Goal: Task Accomplishment & Management: Manage account settings

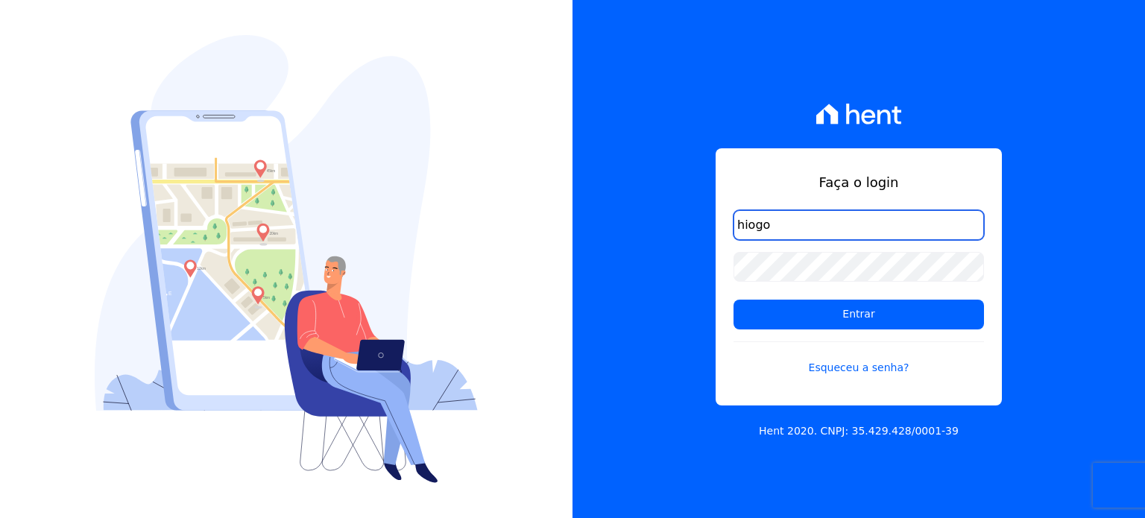
drag, startPoint x: 804, startPoint y: 235, endPoint x: 601, endPoint y: 218, distance: 203.4
click at [601, 218] on div "Faça o login hiogo Entrar Esqueceu a senha? Hent 2020. CNPJ: 35.429.428/0001-39" at bounding box center [858, 259] width 572 height 518
type input "diretoria@grupohurb.com"
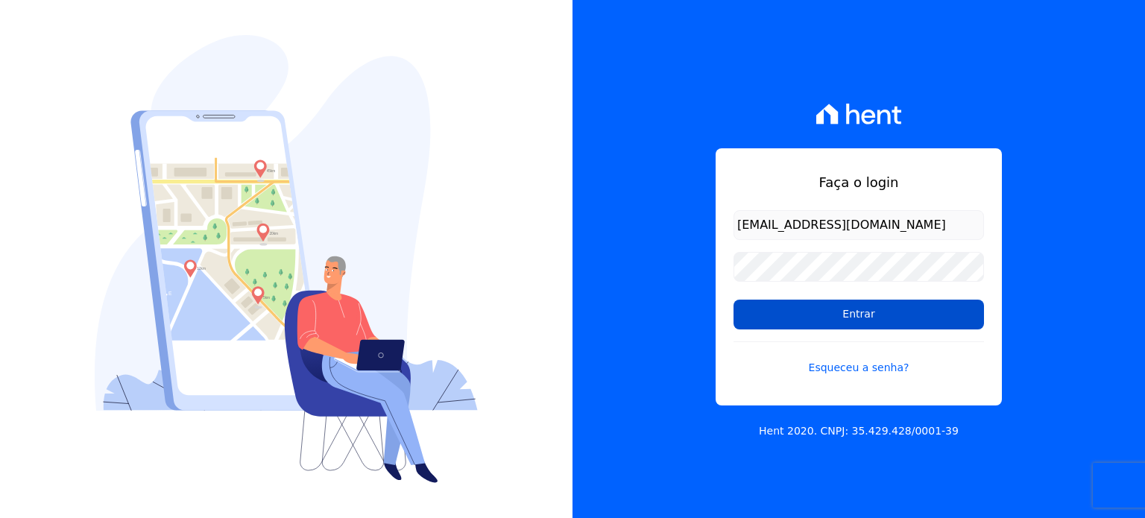
click at [861, 307] on input "Entrar" at bounding box center [858, 315] width 250 height 30
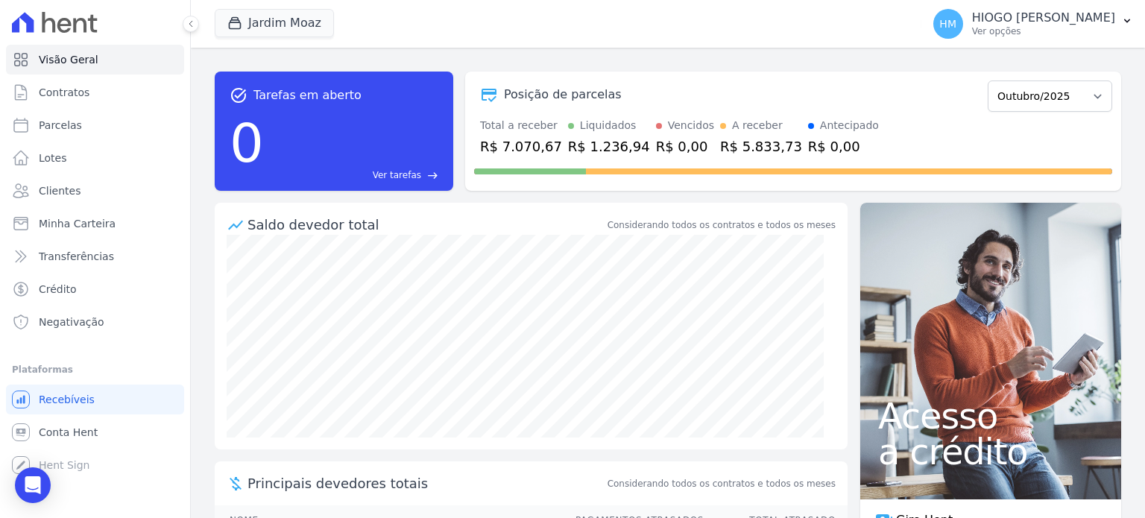
scroll to position [101, 0]
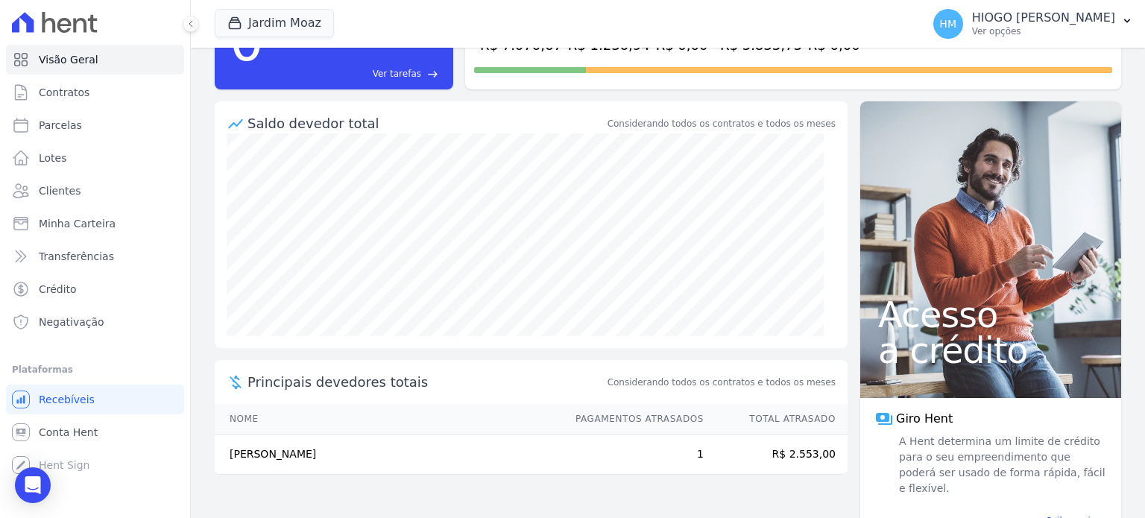
click at [800, 451] on td "R$ 2.553,00" at bounding box center [775, 454] width 143 height 40
click at [796, 452] on td "R$ 2.553,00" at bounding box center [775, 454] width 143 height 40
click at [46, 125] on span "Parcelas" at bounding box center [60, 125] width 43 height 15
select select
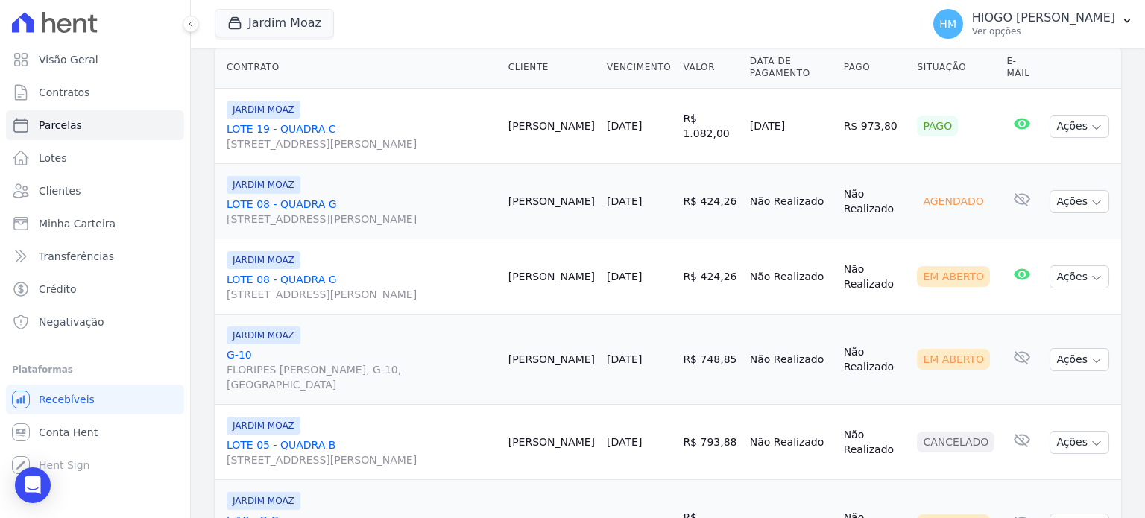
scroll to position [522, 0]
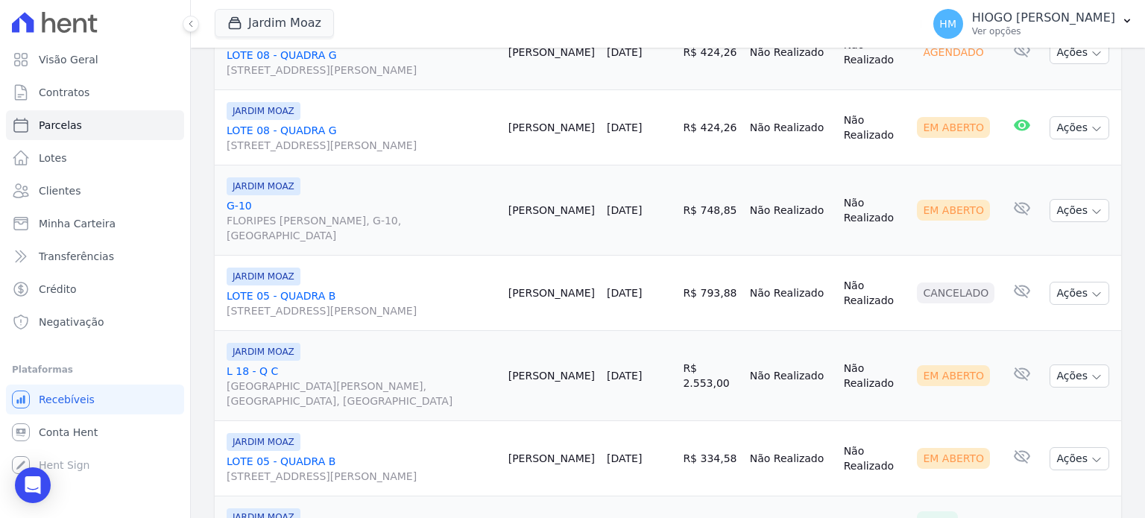
click at [272, 379] on span "[GEOGRAPHIC_DATA][PERSON_NAME], [GEOGRAPHIC_DATA], [GEOGRAPHIC_DATA]" at bounding box center [362, 394] width 270 height 30
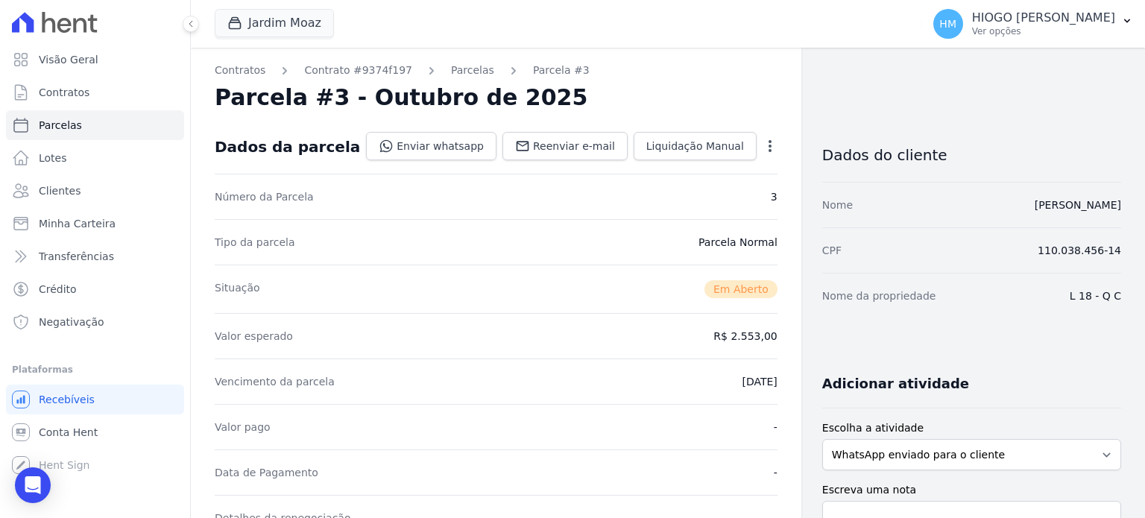
scroll to position [298, 0]
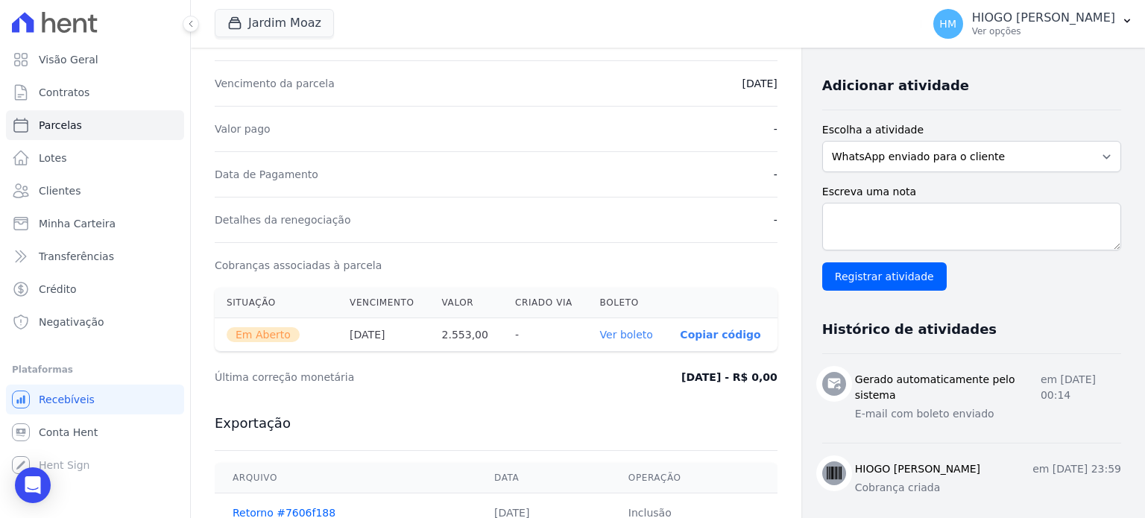
click at [629, 329] on link "Ver boleto" at bounding box center [626, 335] width 53 height 12
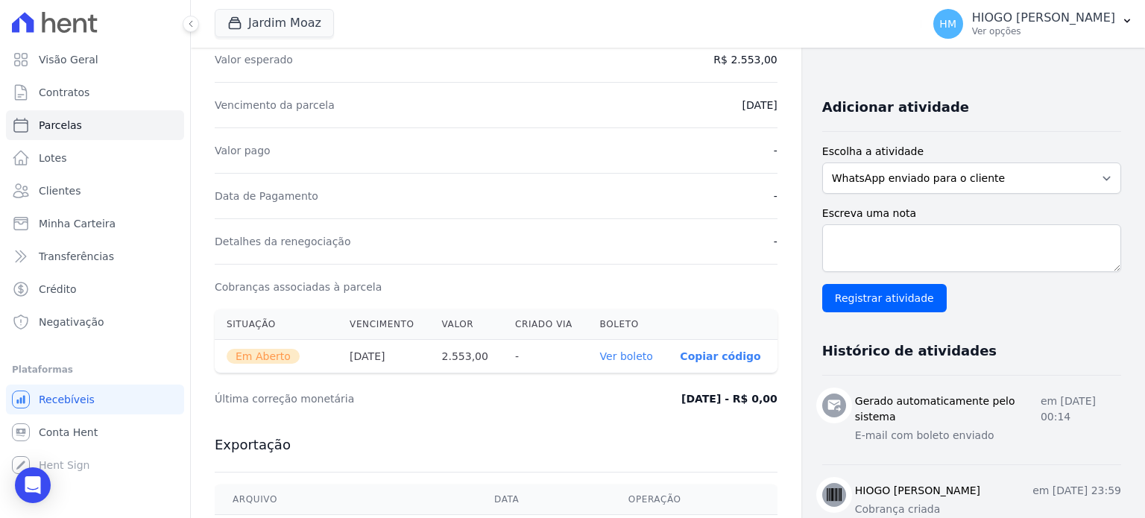
scroll to position [0, 0]
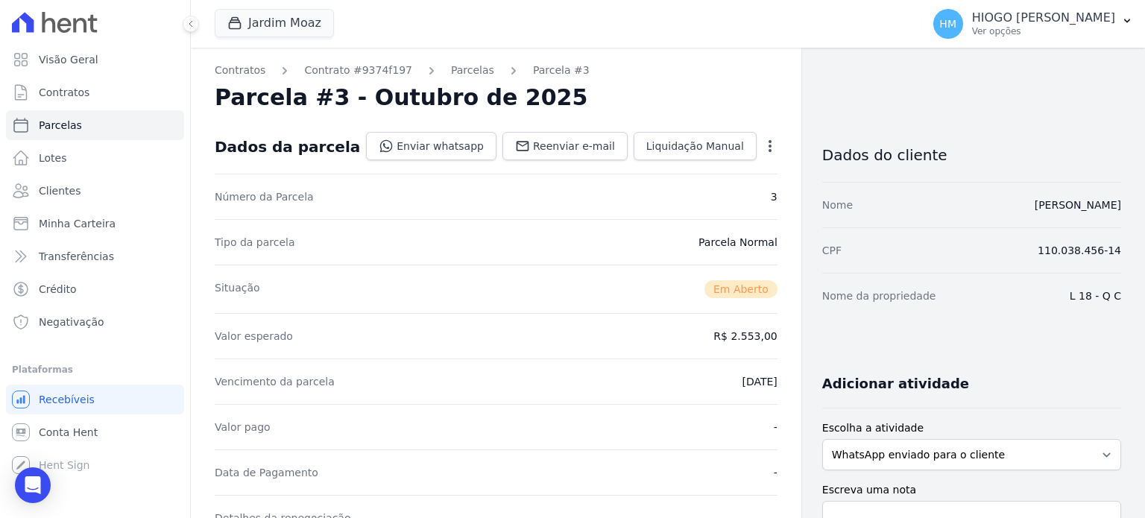
click at [764, 148] on icon "button" at bounding box center [769, 146] width 15 height 15
click at [455, 69] on link "Parcelas" at bounding box center [472, 71] width 43 height 16
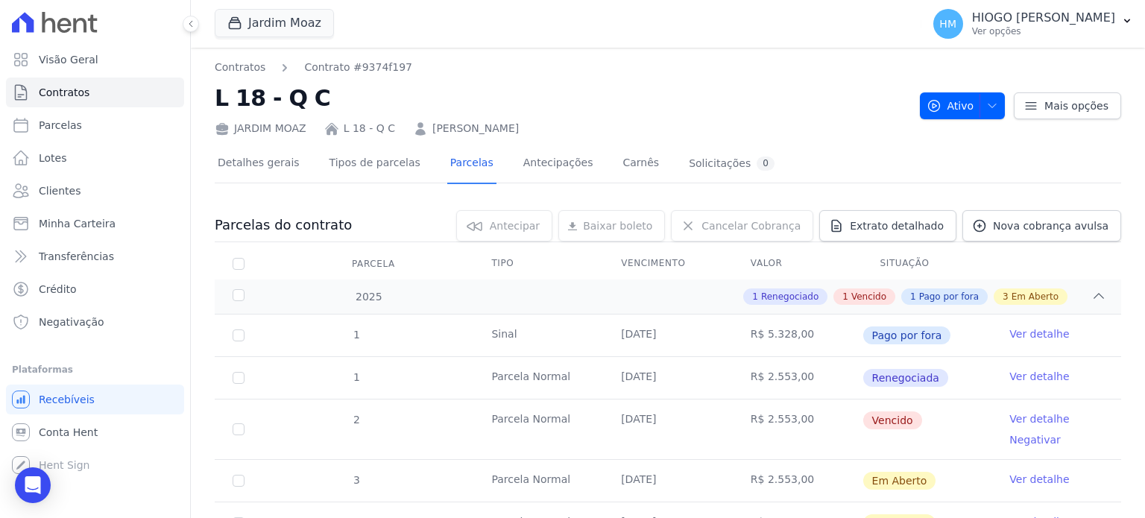
click at [1045, 414] on link "Ver detalhe" at bounding box center [1039, 418] width 60 height 15
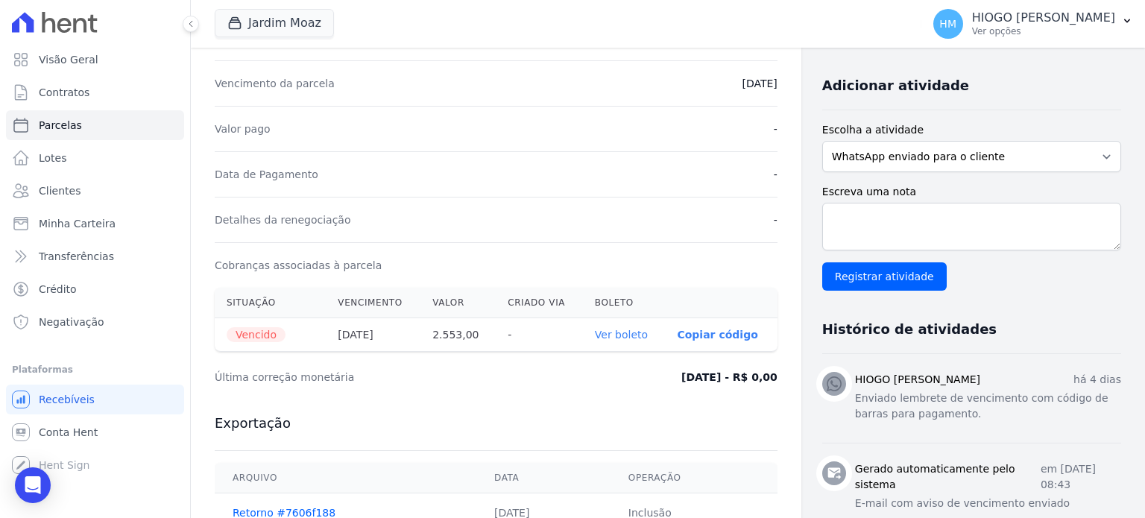
scroll to position [447, 0]
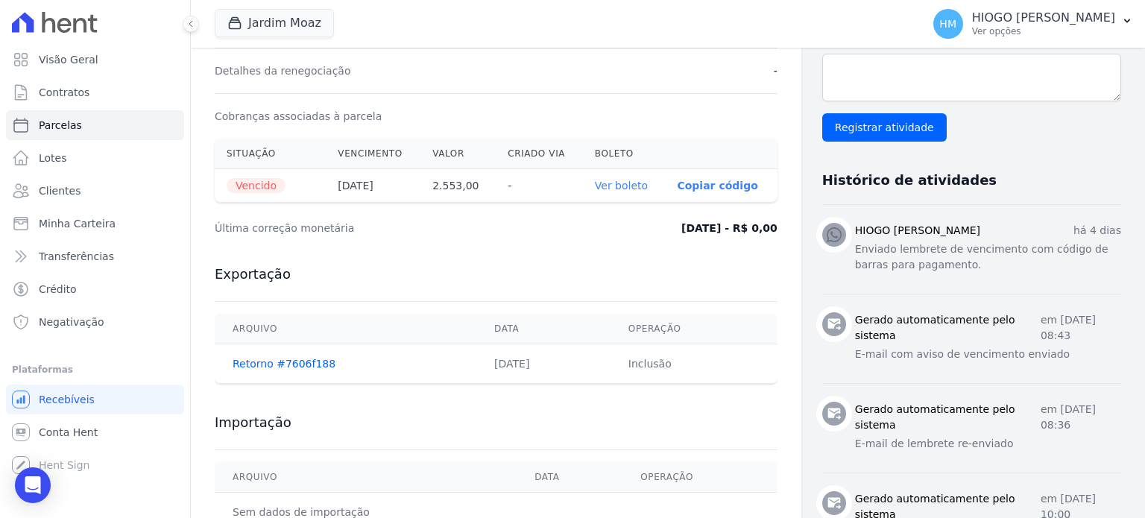
click at [634, 186] on link "Ver boleto" at bounding box center [621, 186] width 53 height 12
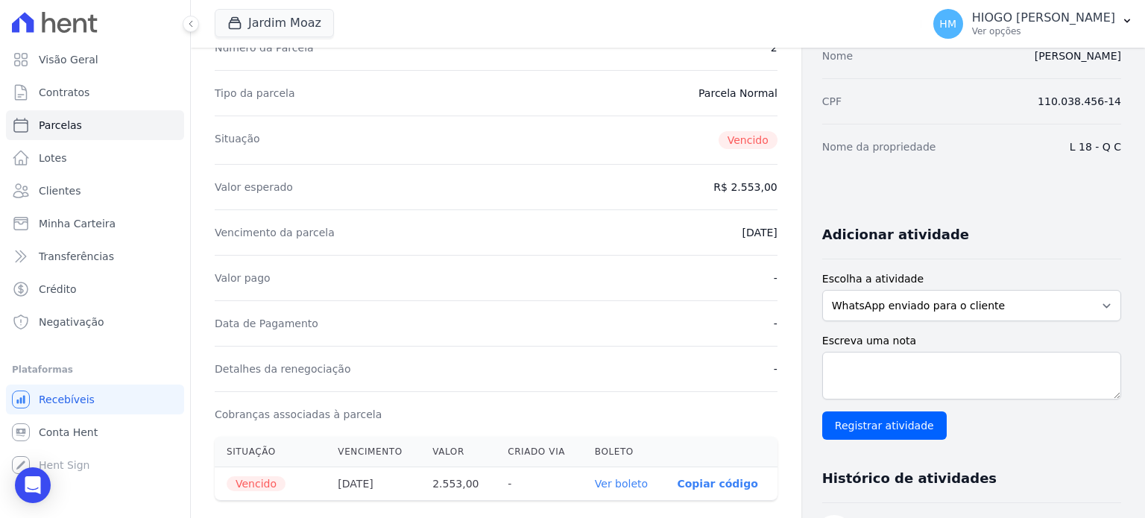
scroll to position [0, 0]
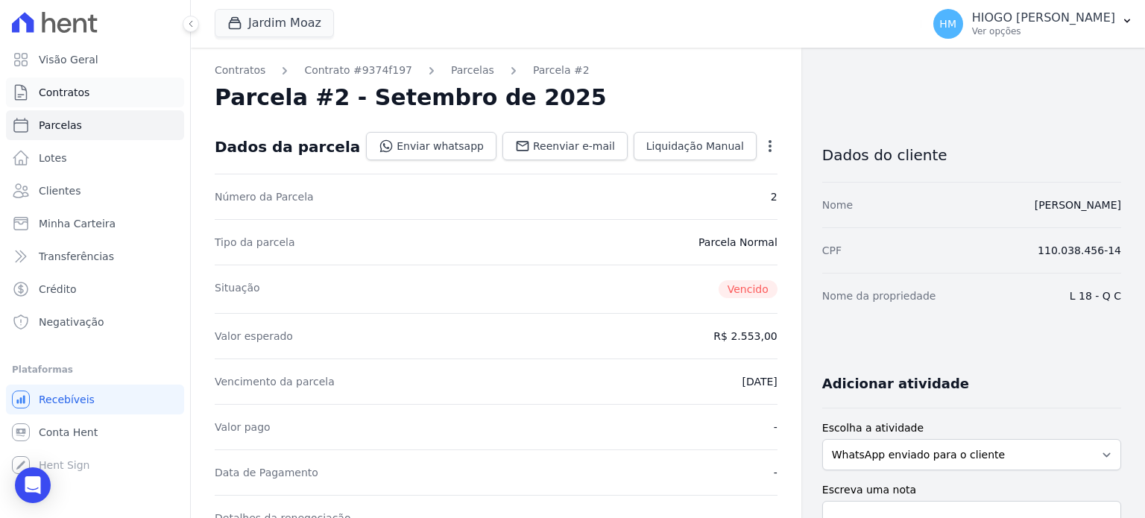
click at [57, 91] on span "Contratos" at bounding box center [64, 92] width 51 height 15
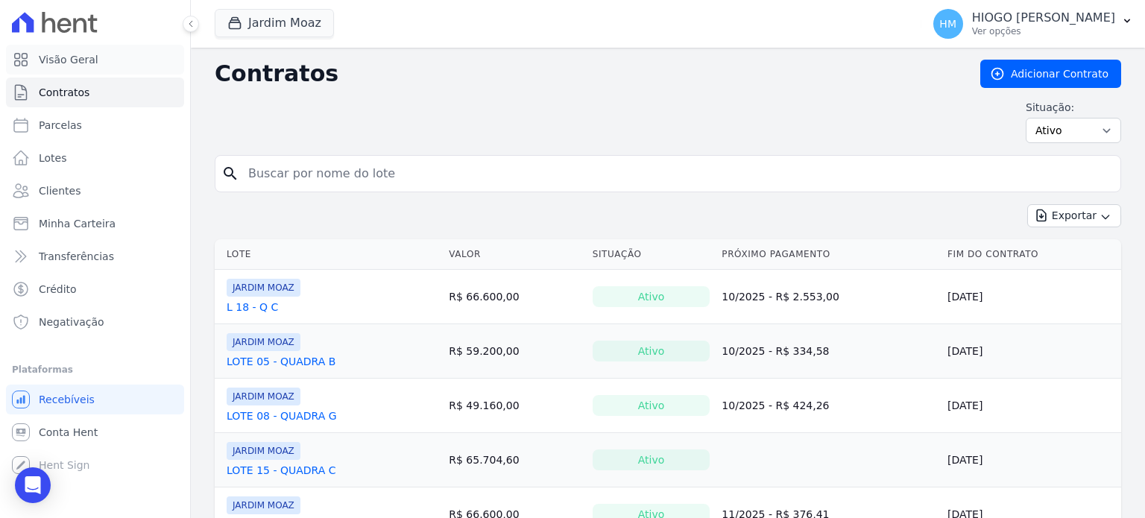
click at [66, 61] on span "Visão Geral" at bounding box center [69, 59] width 60 height 15
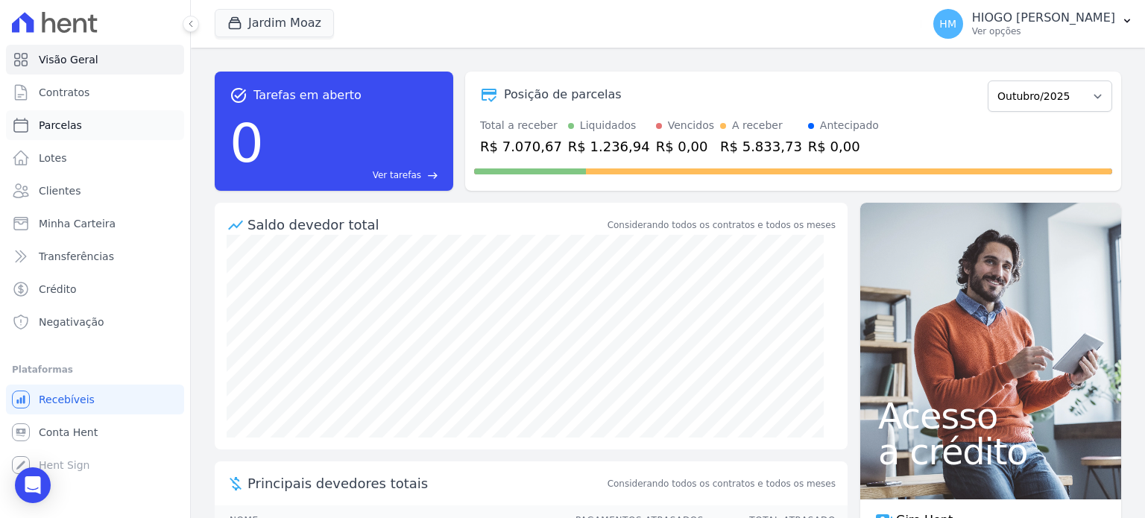
click at [59, 127] on span "Parcelas" at bounding box center [60, 125] width 43 height 15
select select
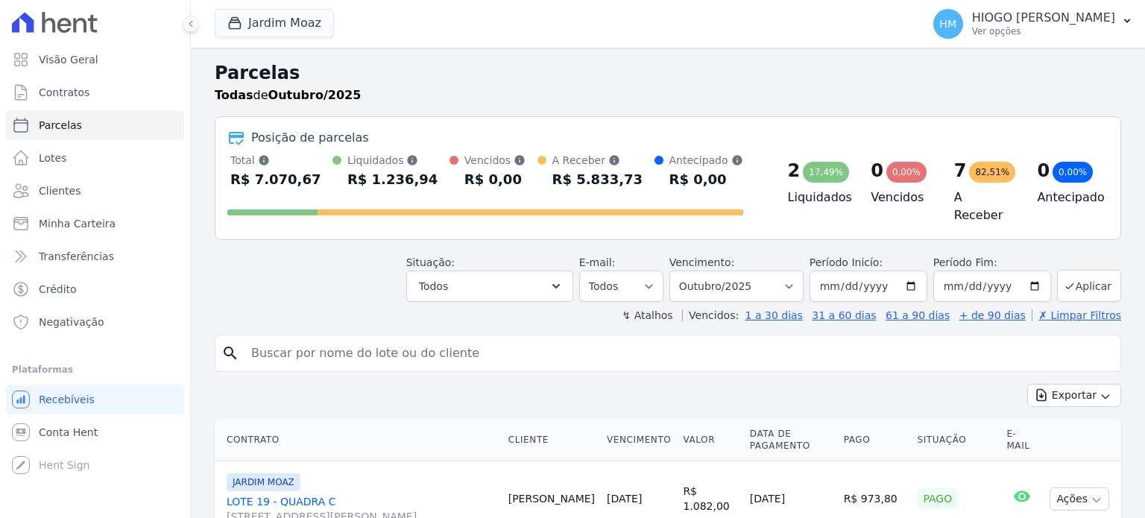
select select
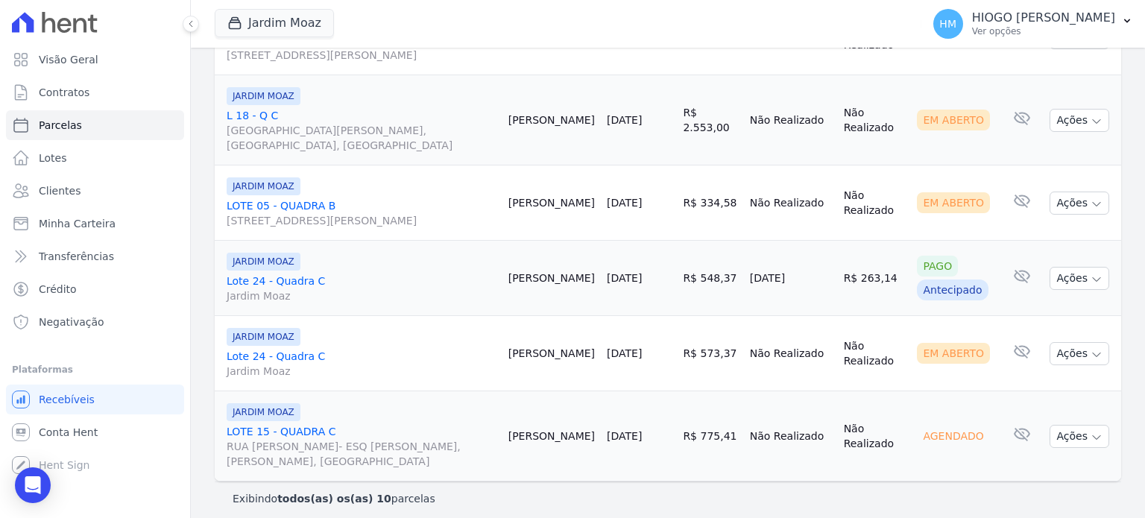
scroll to position [479, 0]
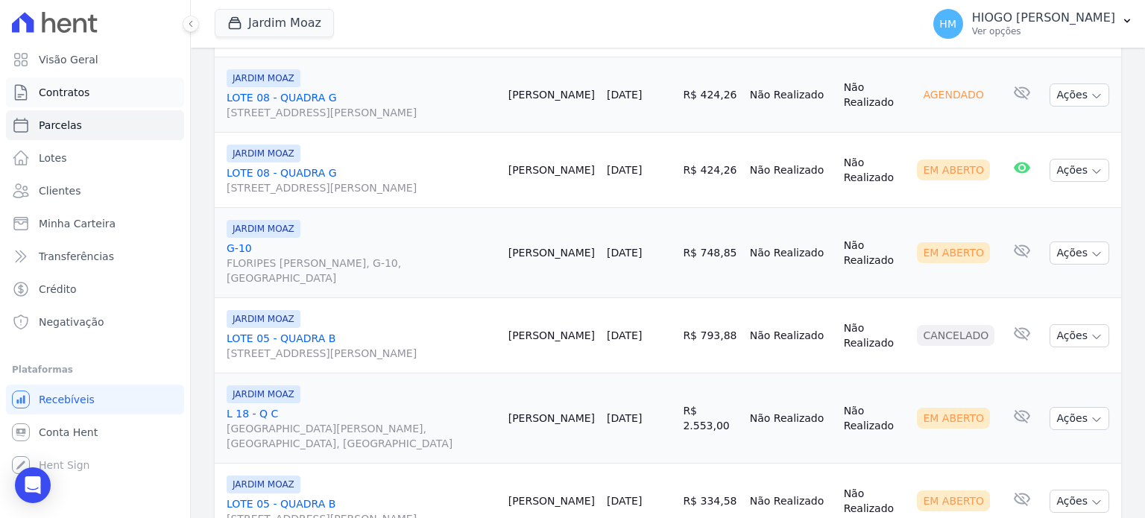
click at [84, 80] on link "Contratos" at bounding box center [95, 92] width 178 height 30
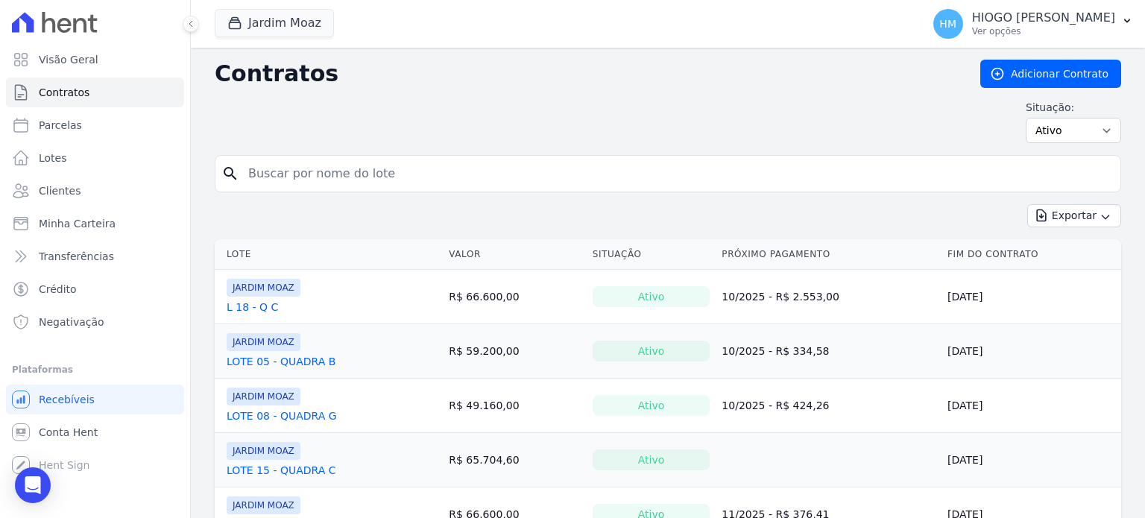
scroll to position [121, 0]
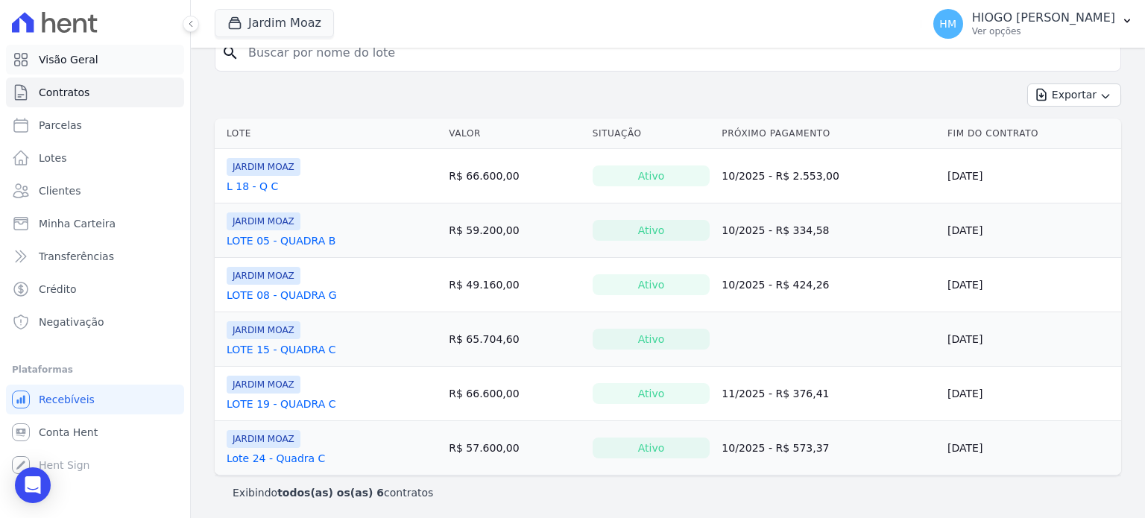
click at [80, 60] on span "Visão Geral" at bounding box center [69, 59] width 60 height 15
